Goal: Information Seeking & Learning: Learn about a topic

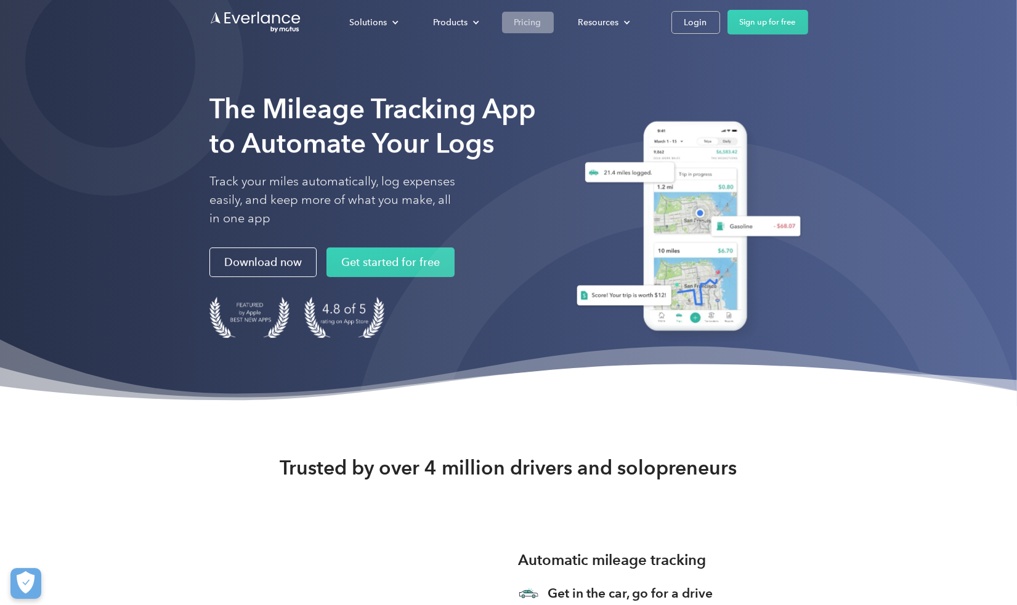
click at [531, 24] on div "Pricing" at bounding box center [527, 22] width 27 height 15
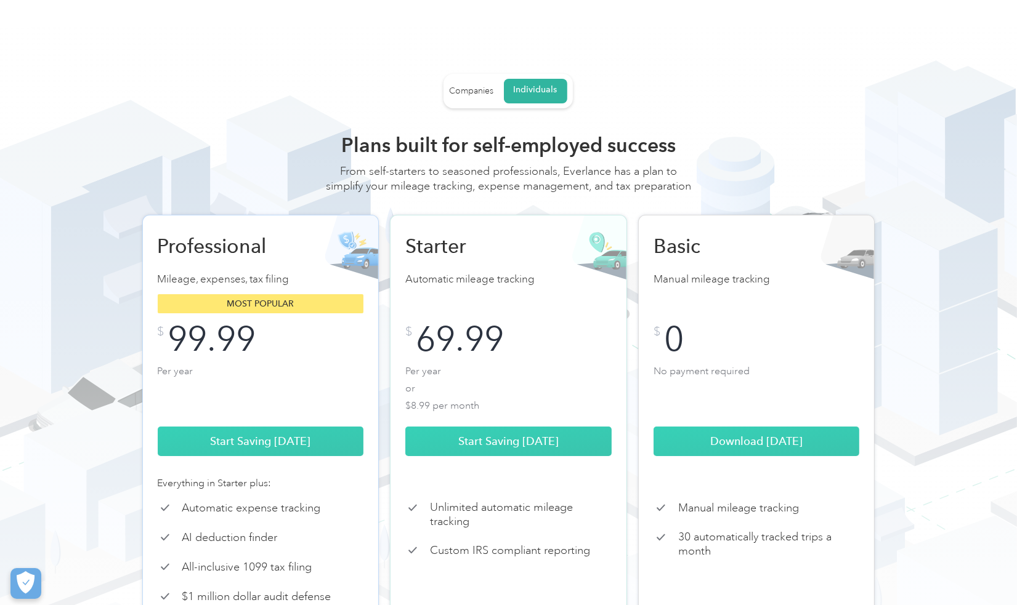
click at [487, 77] on div "Companies Individuals" at bounding box center [507, 91] width 129 height 34
click at [484, 84] on link "Companies" at bounding box center [471, 91] width 44 height 22
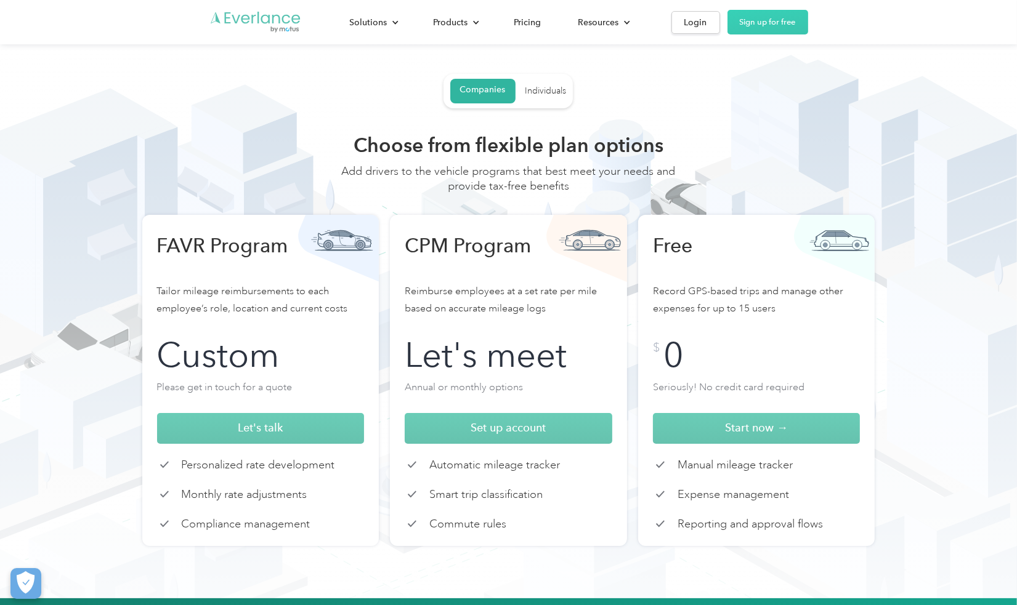
click at [272, 22] on img "Go to homepage" at bounding box center [255, 21] width 92 height 23
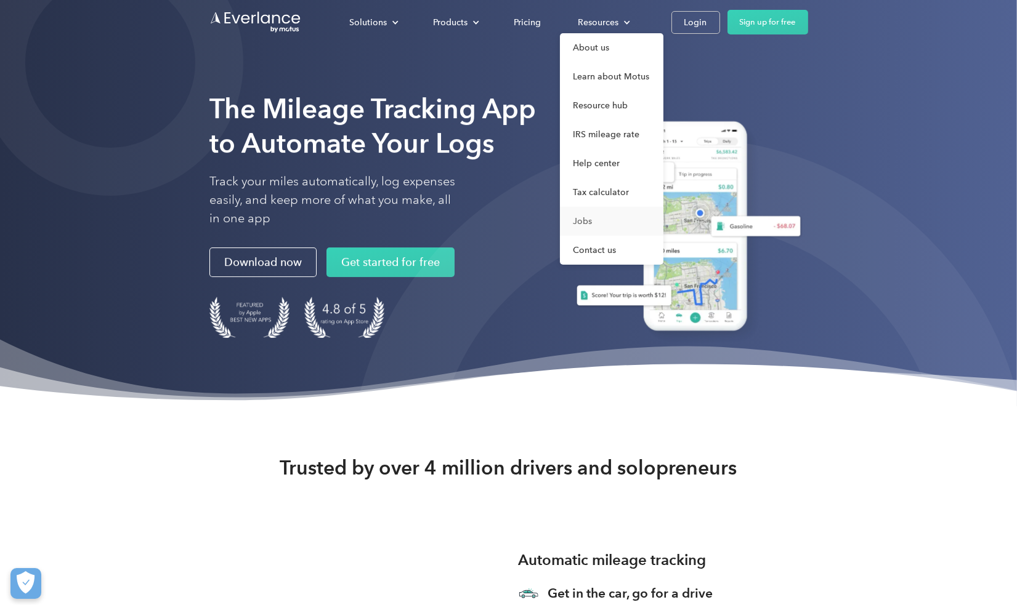
click at [591, 222] on link "Jobs" at bounding box center [611, 221] width 103 height 29
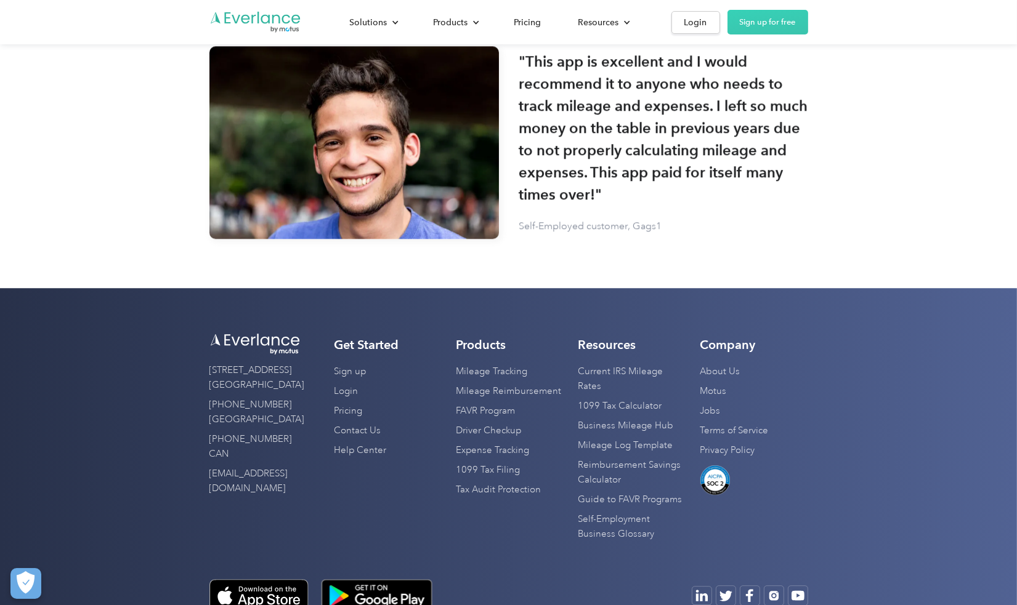
scroll to position [3571, 0]
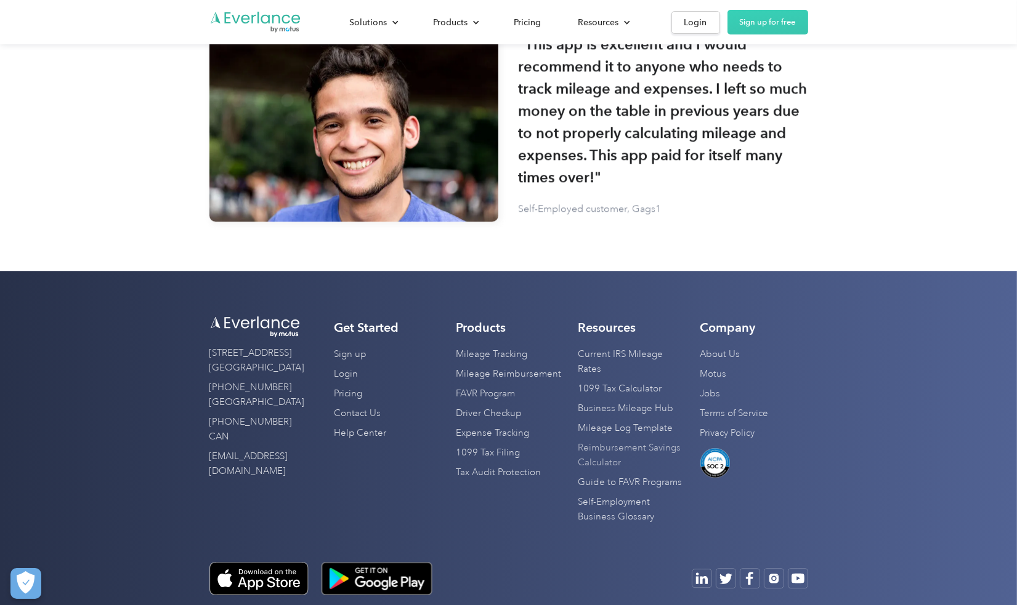
click at [631, 446] on link "Reimbursement Savings Calculator" at bounding box center [632, 455] width 108 height 34
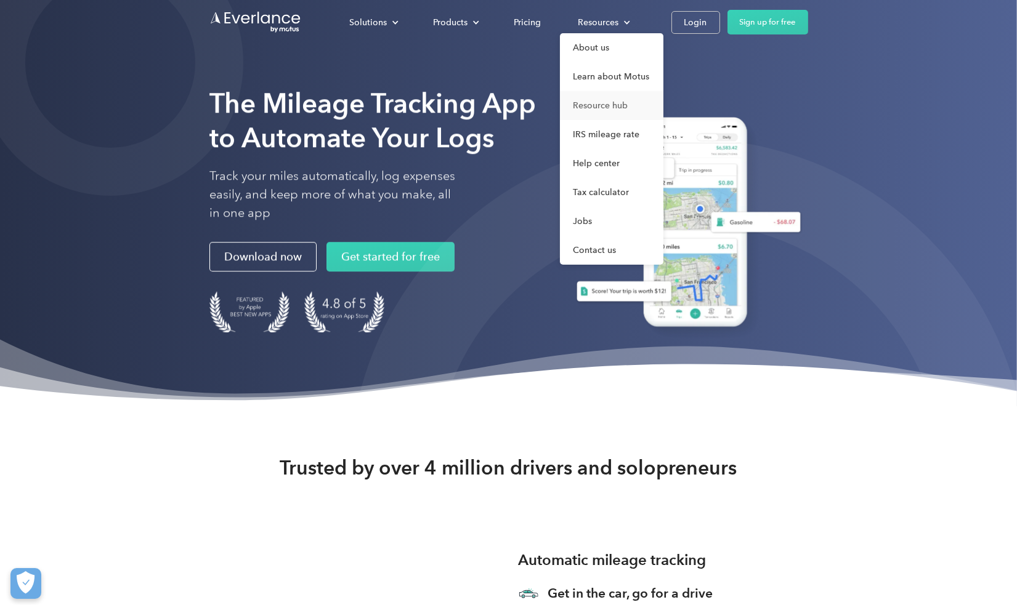
click at [613, 105] on link "Resource hub" at bounding box center [611, 105] width 103 height 29
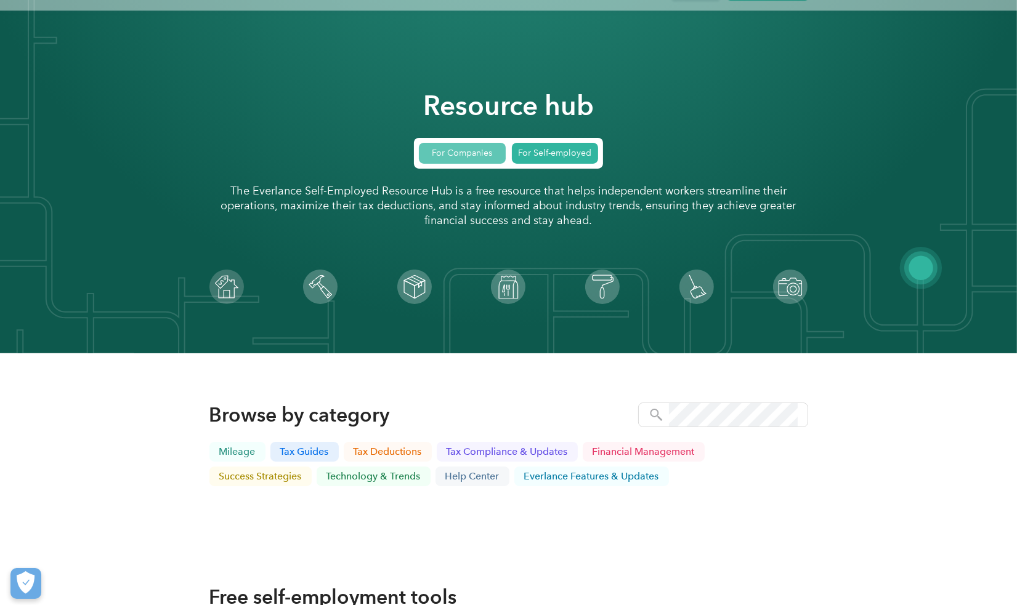
click at [468, 153] on link "For Companies" at bounding box center [462, 153] width 87 height 21
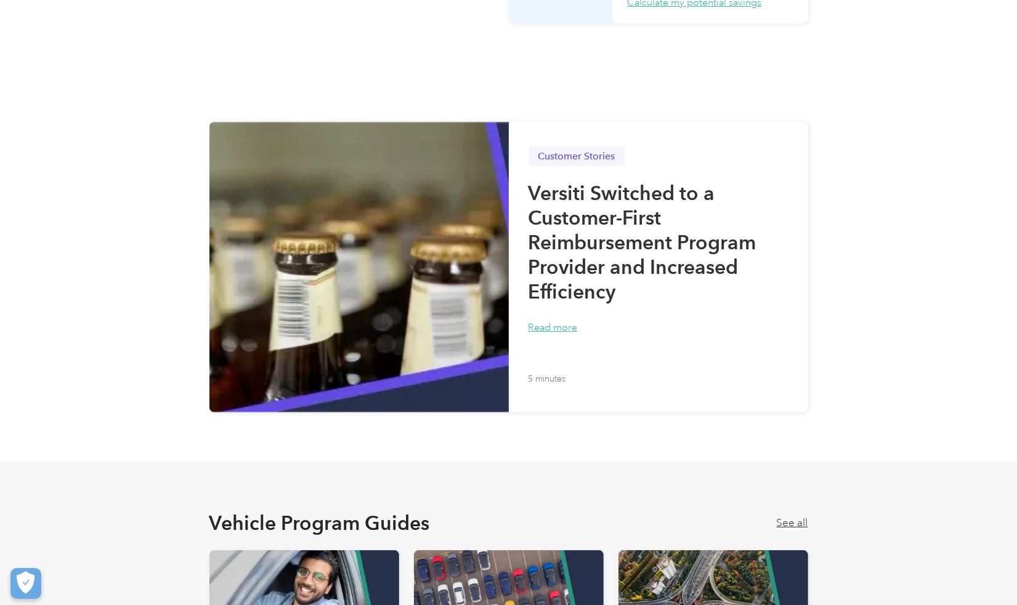
scroll to position [554, 0]
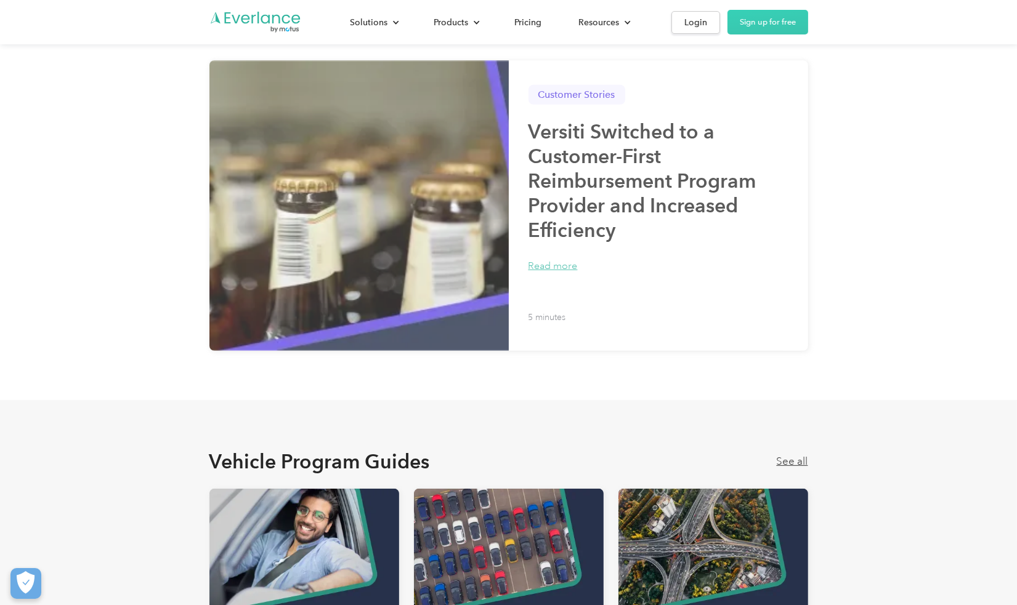
click at [665, 189] on h2 "Versiti Switched to a Customer-First Reimbursement Program Provider and Increas…" at bounding box center [658, 180] width 260 height 123
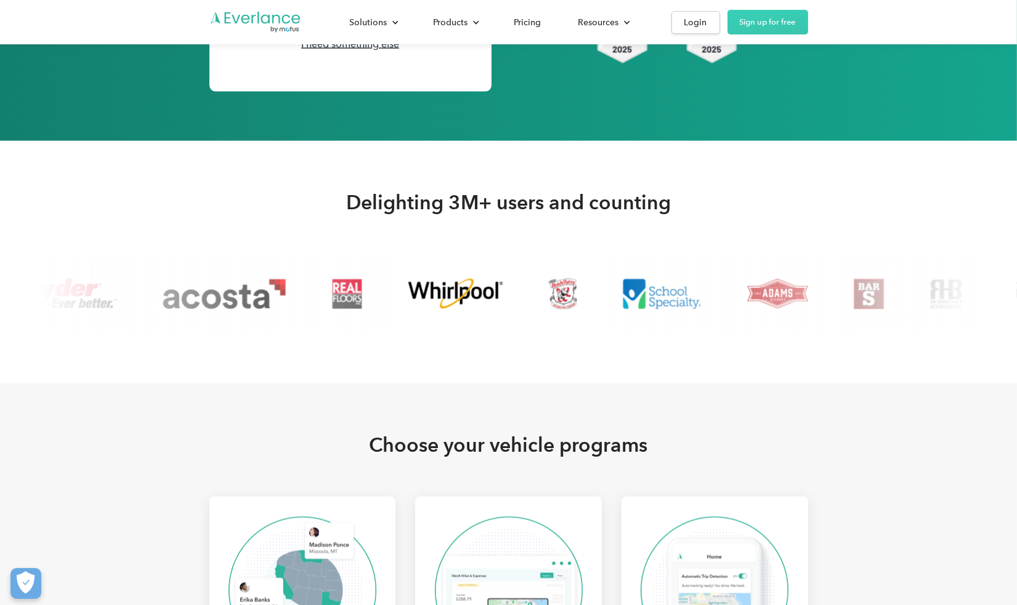
scroll to position [2032, 0]
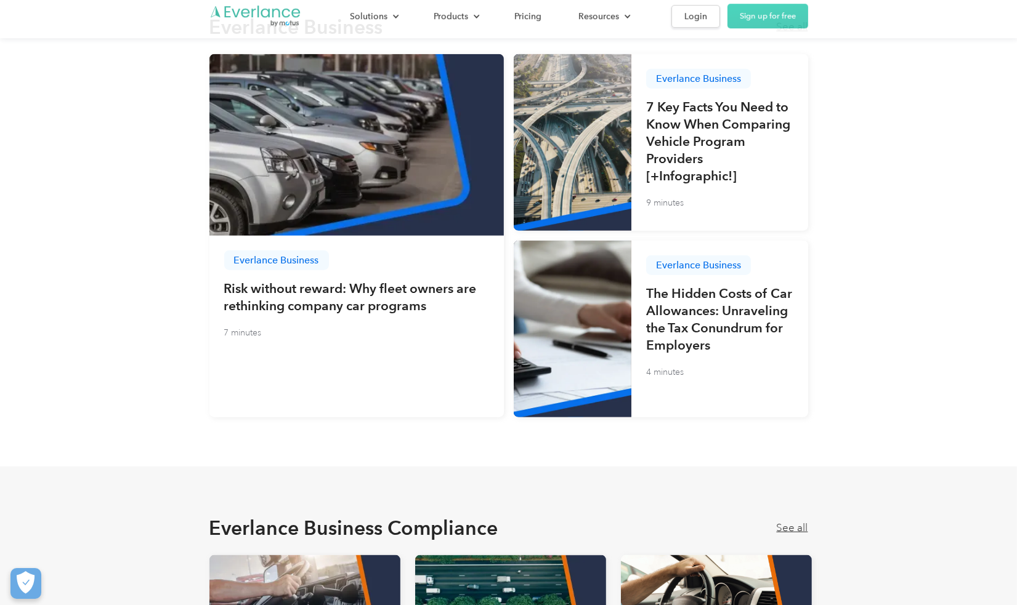
scroll to position [1355, 0]
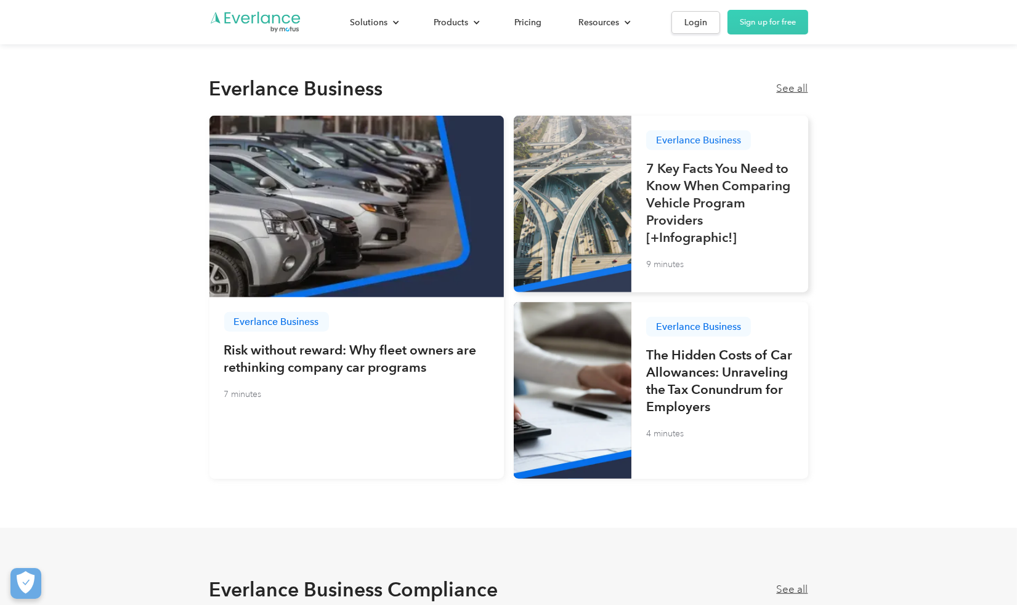
click at [722, 191] on h3 "7 Key Facts You Need to Know When Comparing Vehicle Program Providers [+Infogra…" at bounding box center [719, 203] width 147 height 86
